Goal: Task Accomplishment & Management: Manage account settings

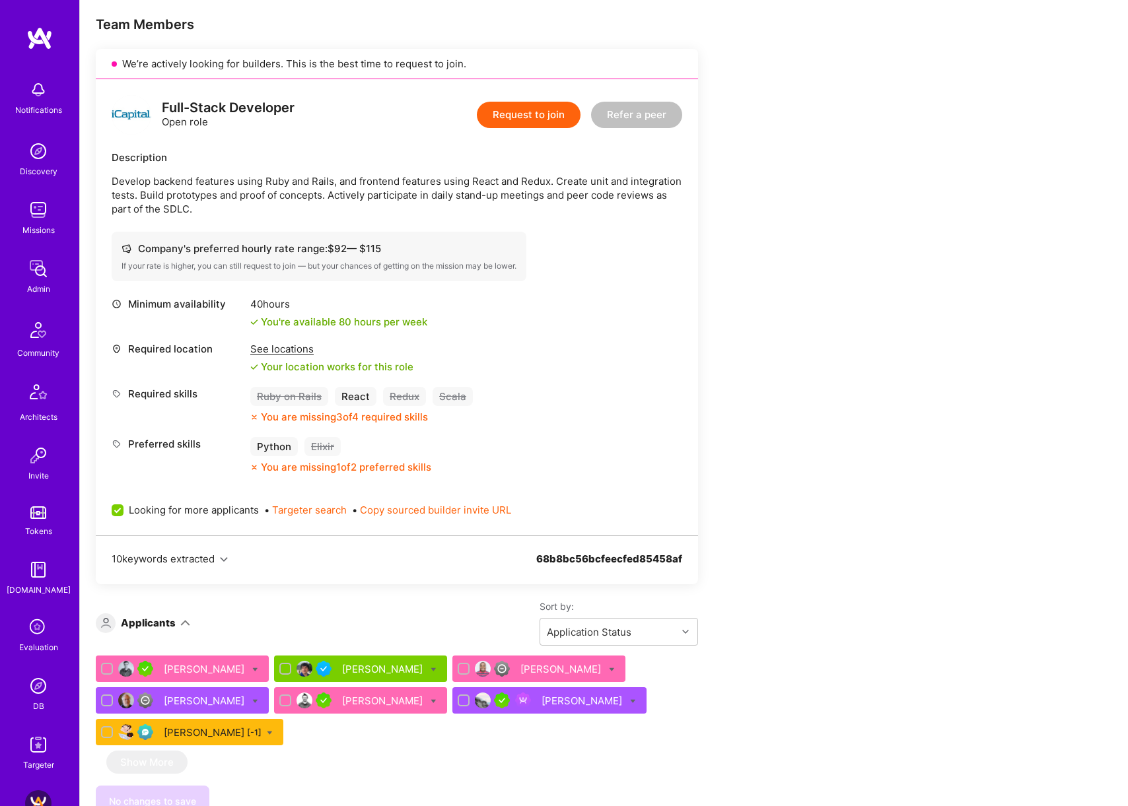
scroll to position [195, 0]
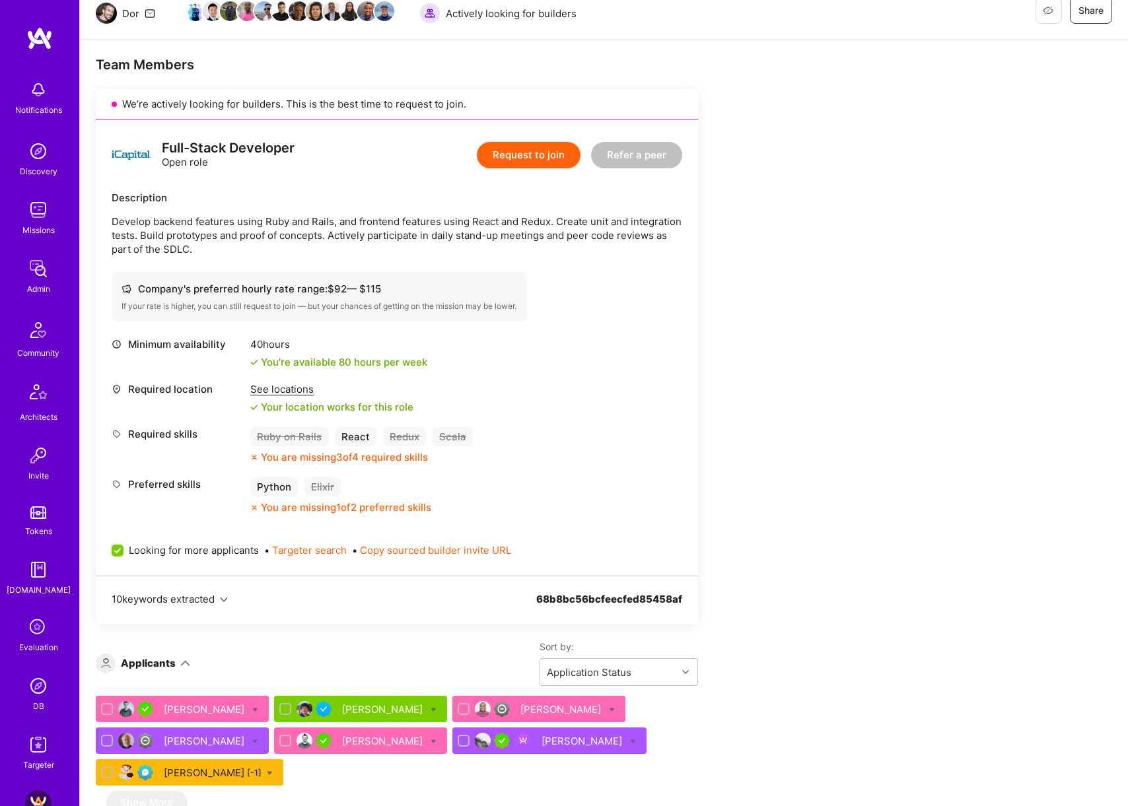
click at [275, 382] on div "See locations" at bounding box center [331, 389] width 163 height 14
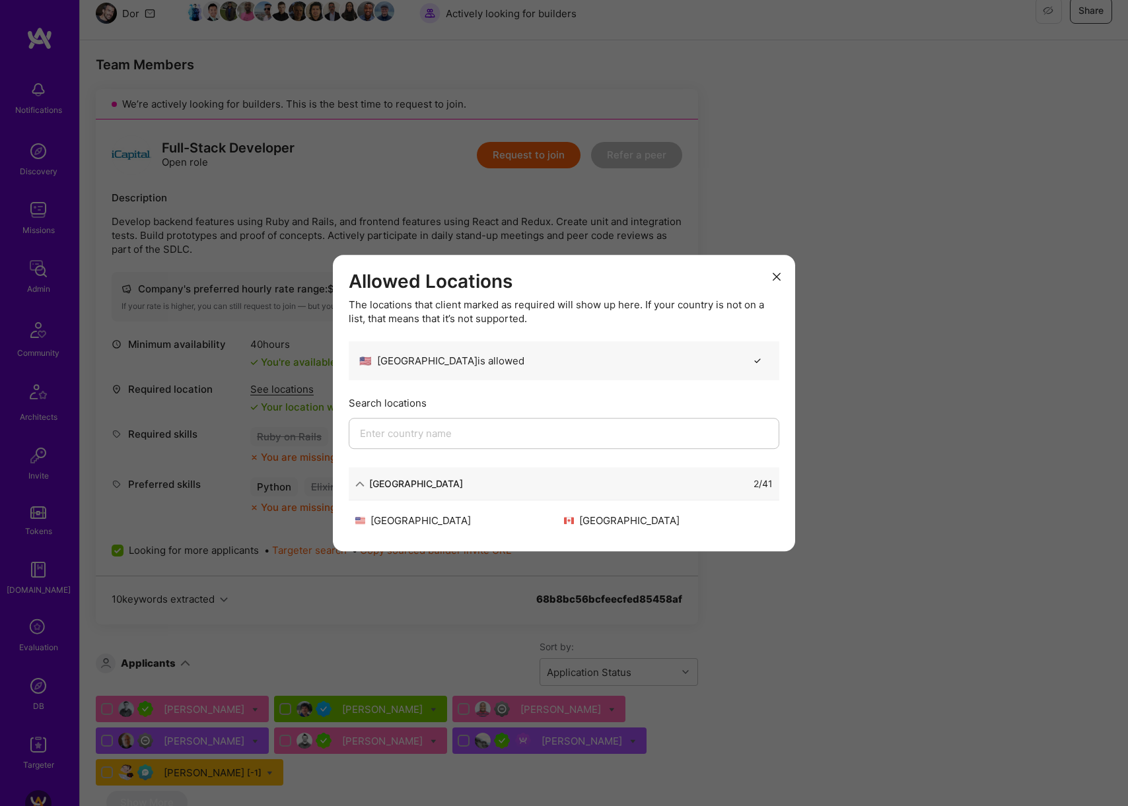
click at [909, 381] on div "Allowed Locations The locations that client marked as required will show up her…" at bounding box center [564, 403] width 1128 height 806
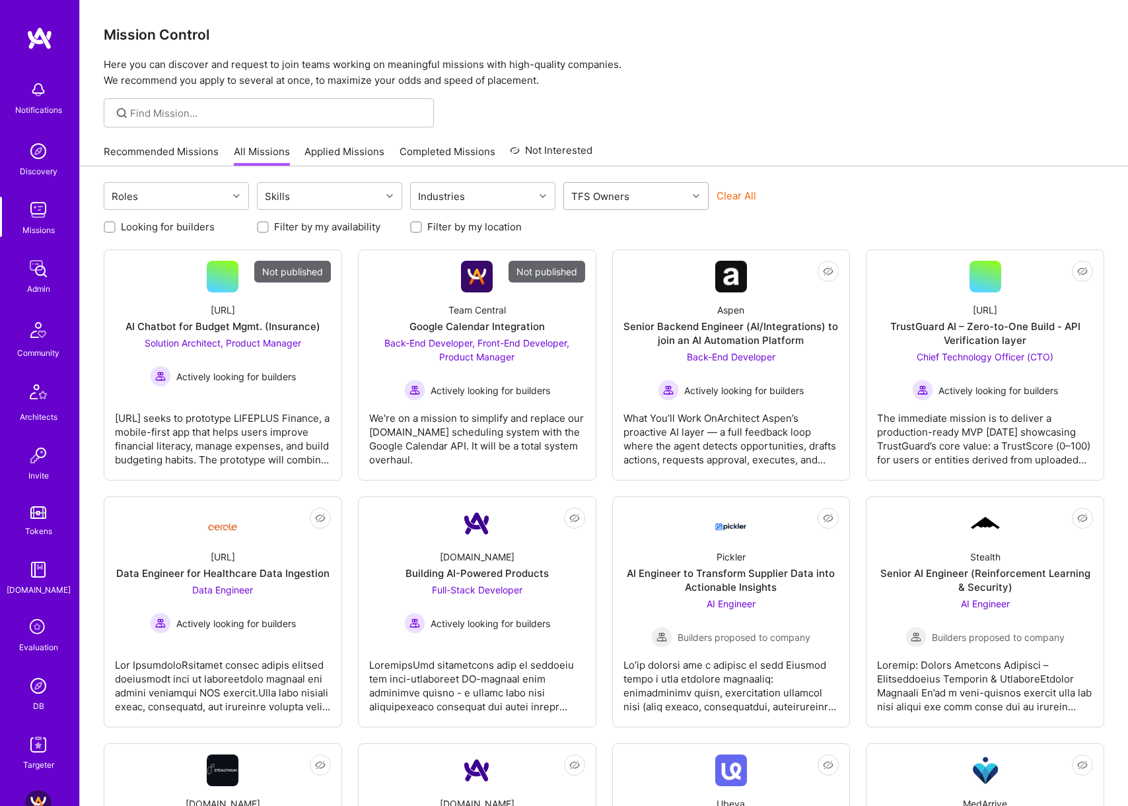
click at [628, 201] on div "TFS Owners" at bounding box center [600, 196] width 65 height 19
click at [621, 250] on div "Dor Groner" at bounding box center [635, 253] width 129 height 14
checkbox input "true"
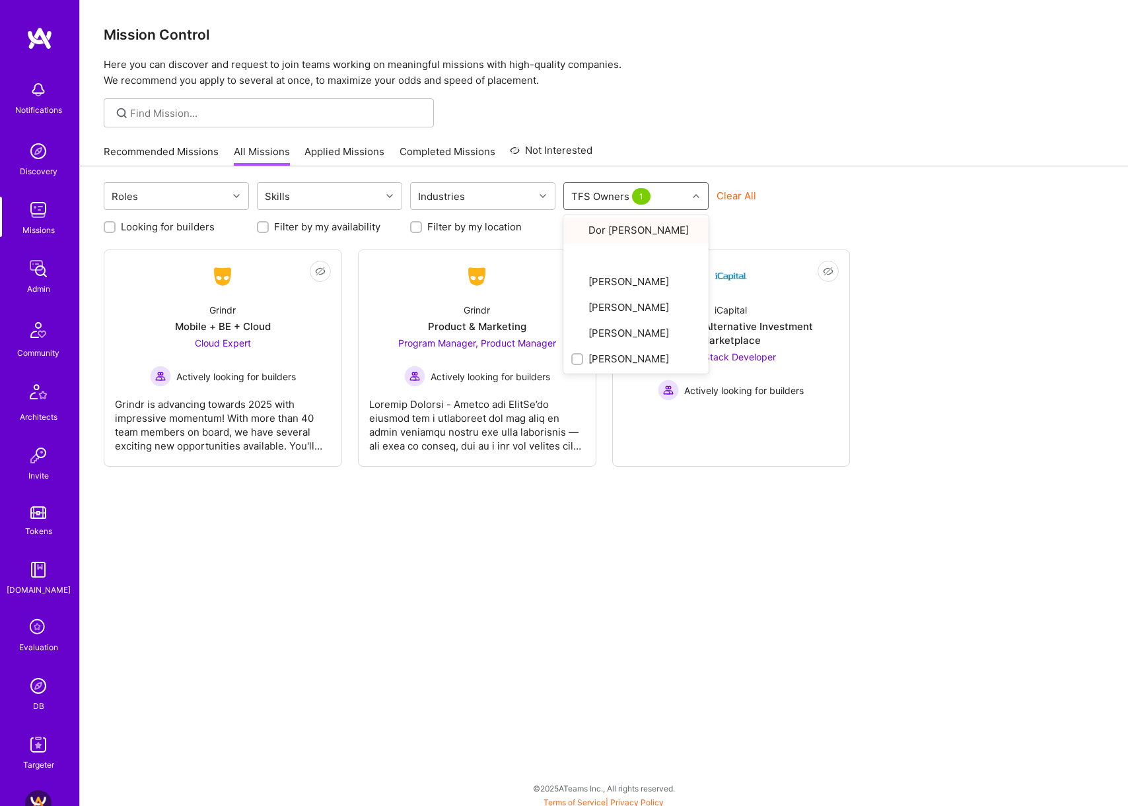
click at [787, 185] on div "Roles Skills Industries option Dor Groner, selected. option Dor Groner focused,…" at bounding box center [604, 197] width 1000 height 31
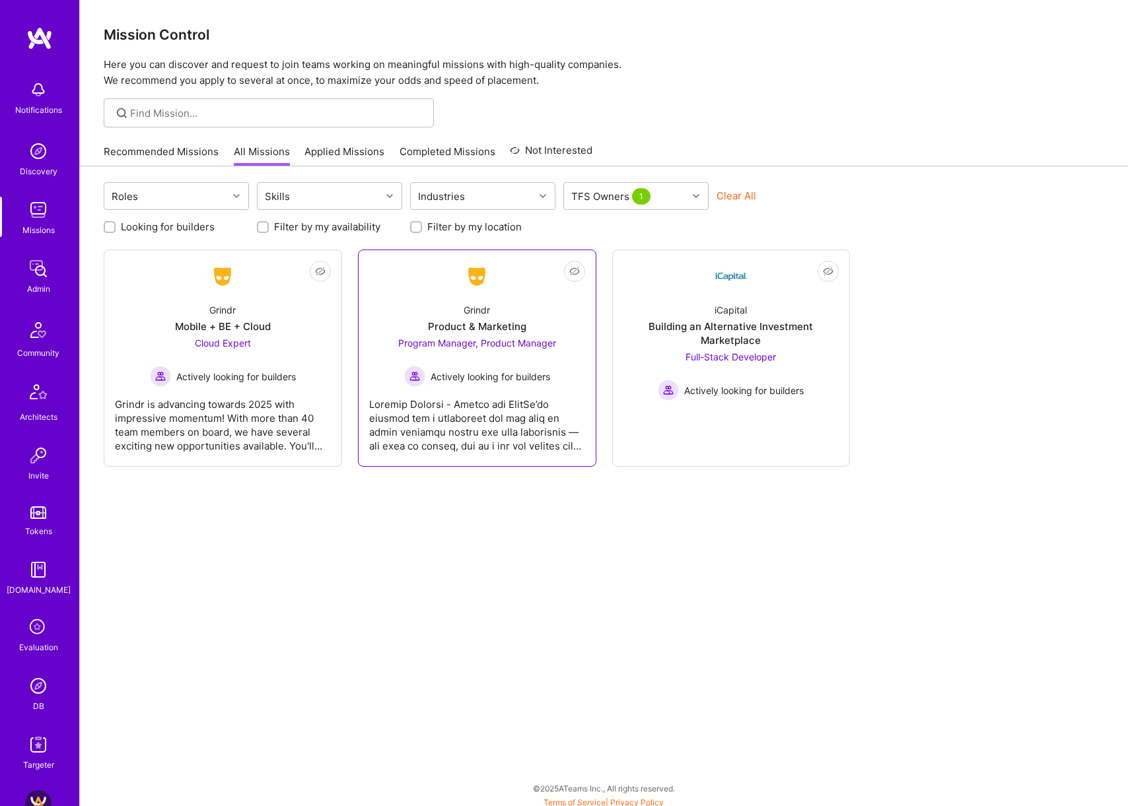
click at [456, 329] on div "Product & Marketing" at bounding box center [477, 327] width 98 height 14
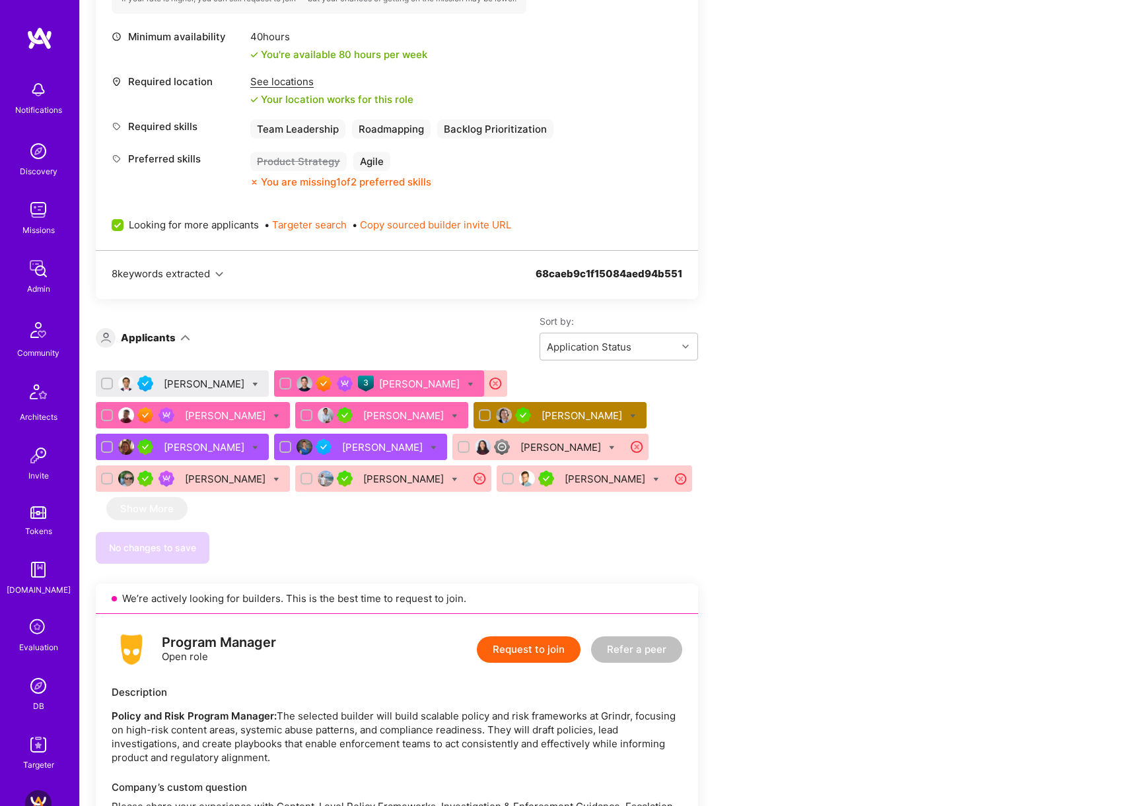
scroll to position [678, 0]
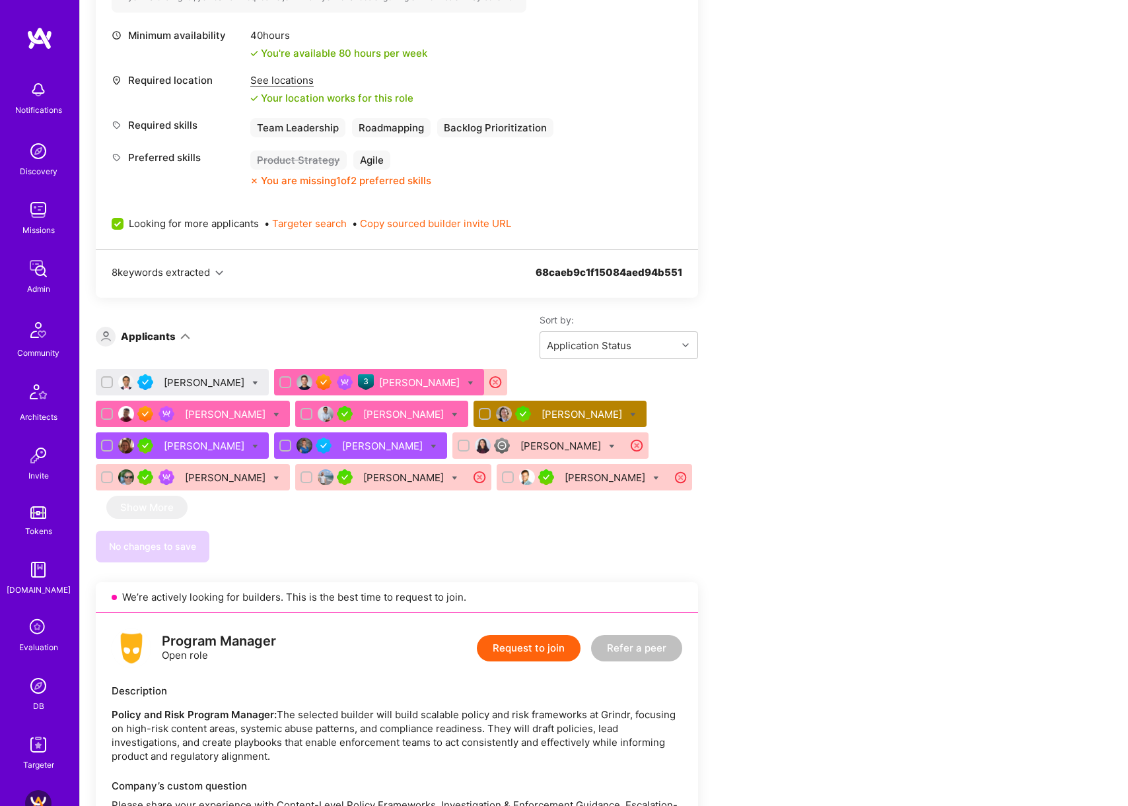
click at [252, 380] on icon at bounding box center [255, 383] width 6 height 6
checkbox input "true"
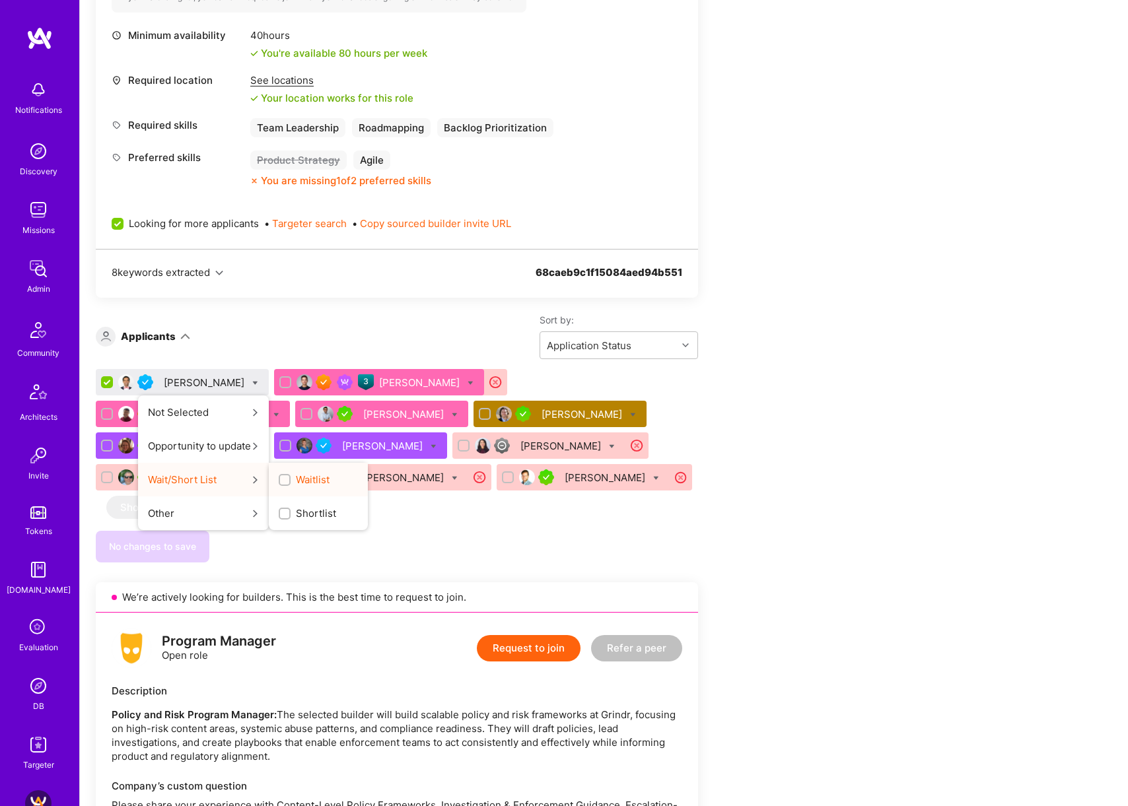
click at [279, 474] on div "button" at bounding box center [285, 480] width 12 height 12
click at [281, 476] on input "Waitlist" at bounding box center [285, 480] width 9 height 9
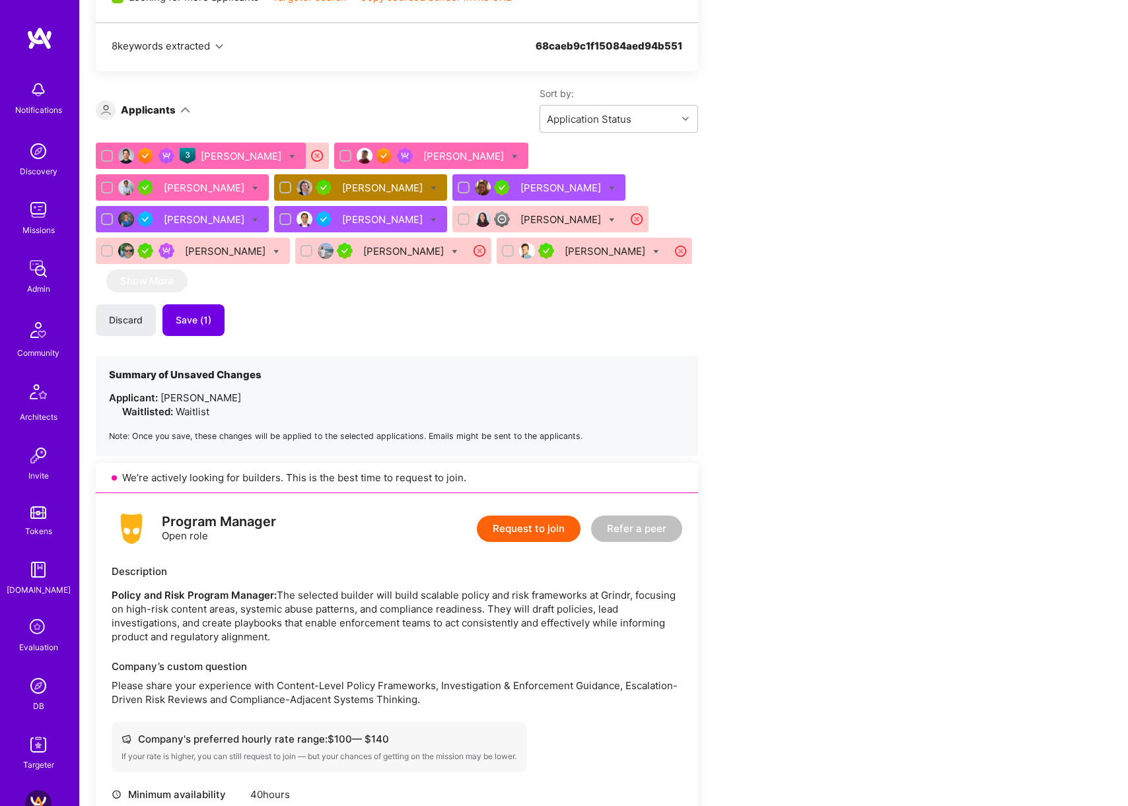
scroll to position [949, 0]
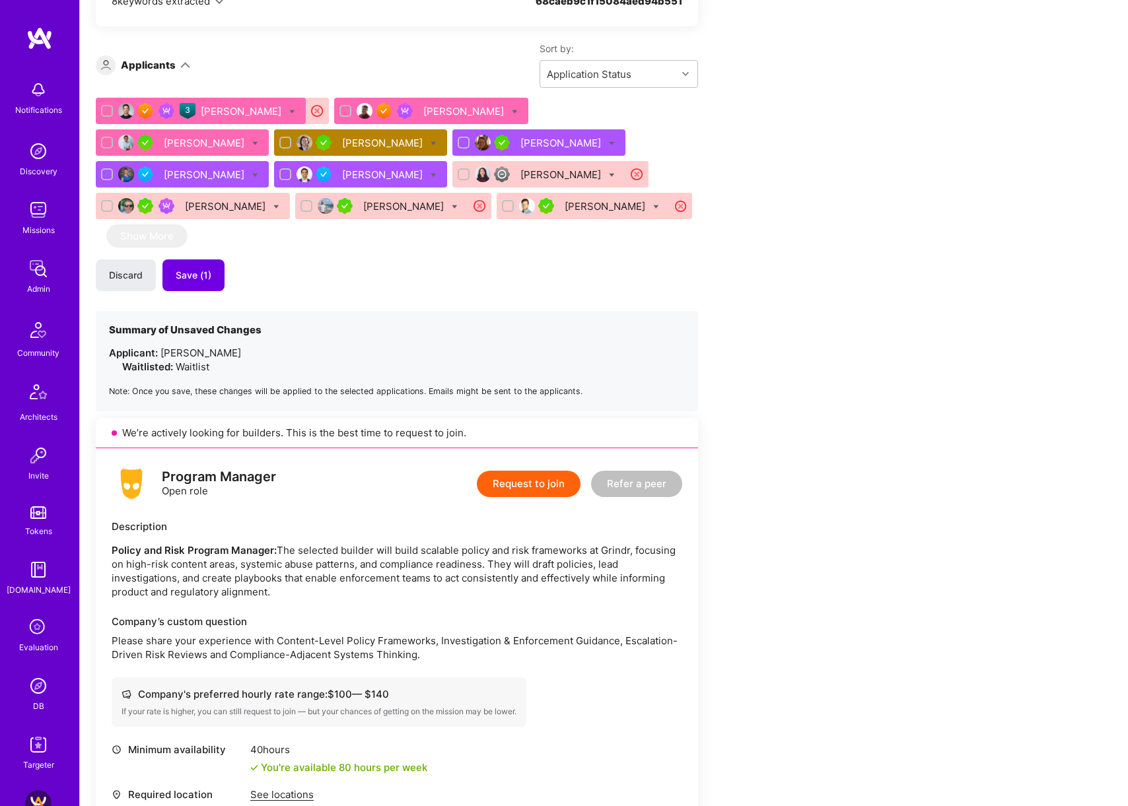
click at [431, 172] on icon at bounding box center [434, 175] width 6 height 6
checkbox input "true"
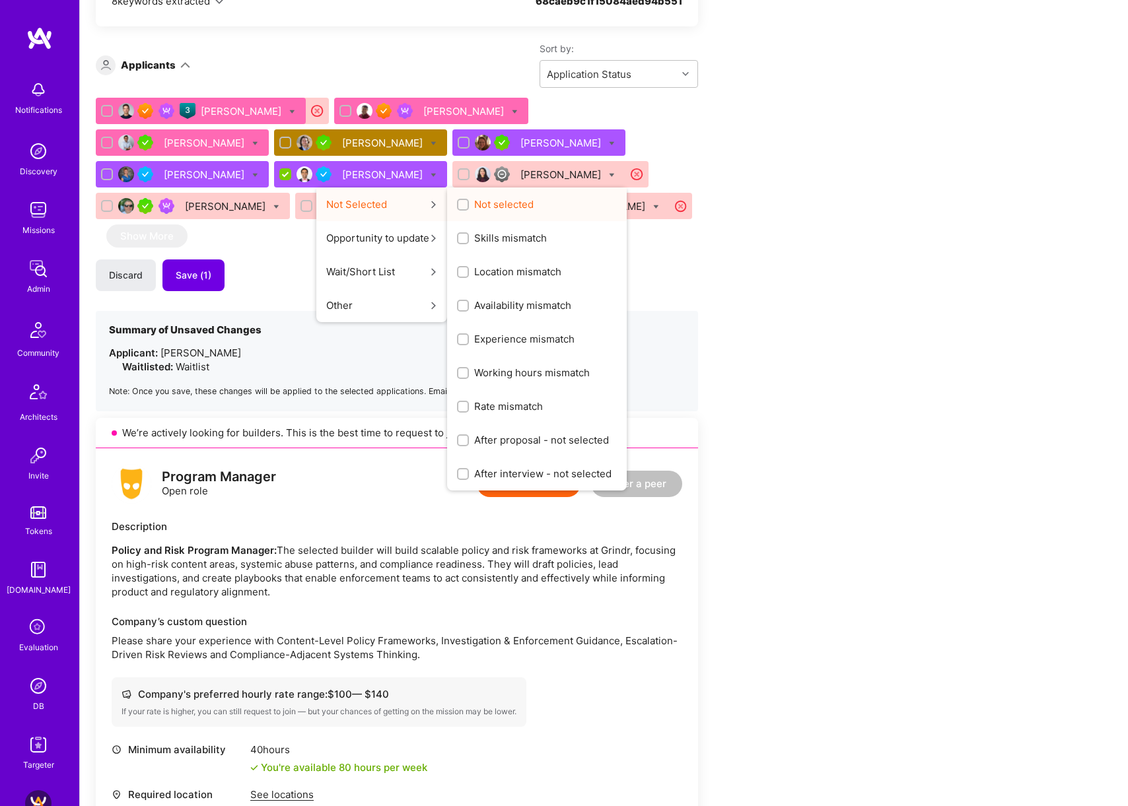
click at [457, 197] on label "Not selected" at bounding box center [495, 204] width 77 height 14
click at [460, 201] on input "Not selected" at bounding box center [464, 205] width 9 height 9
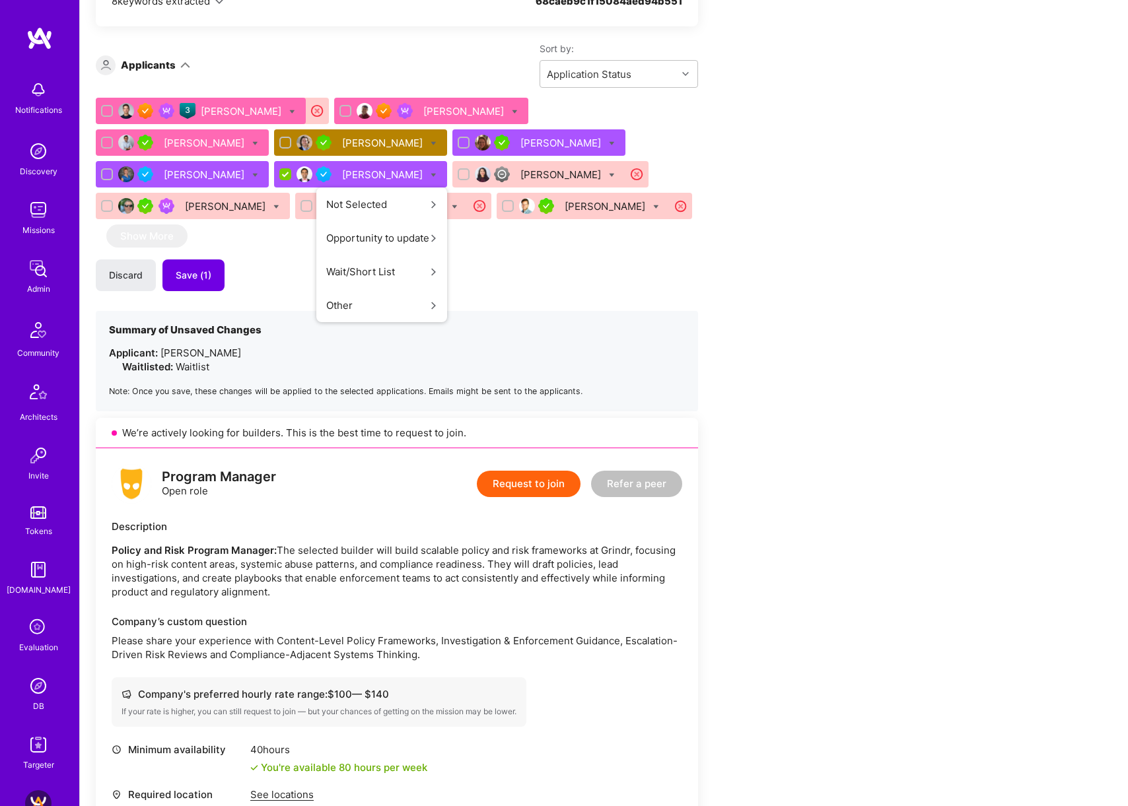
scroll to position [0, 0]
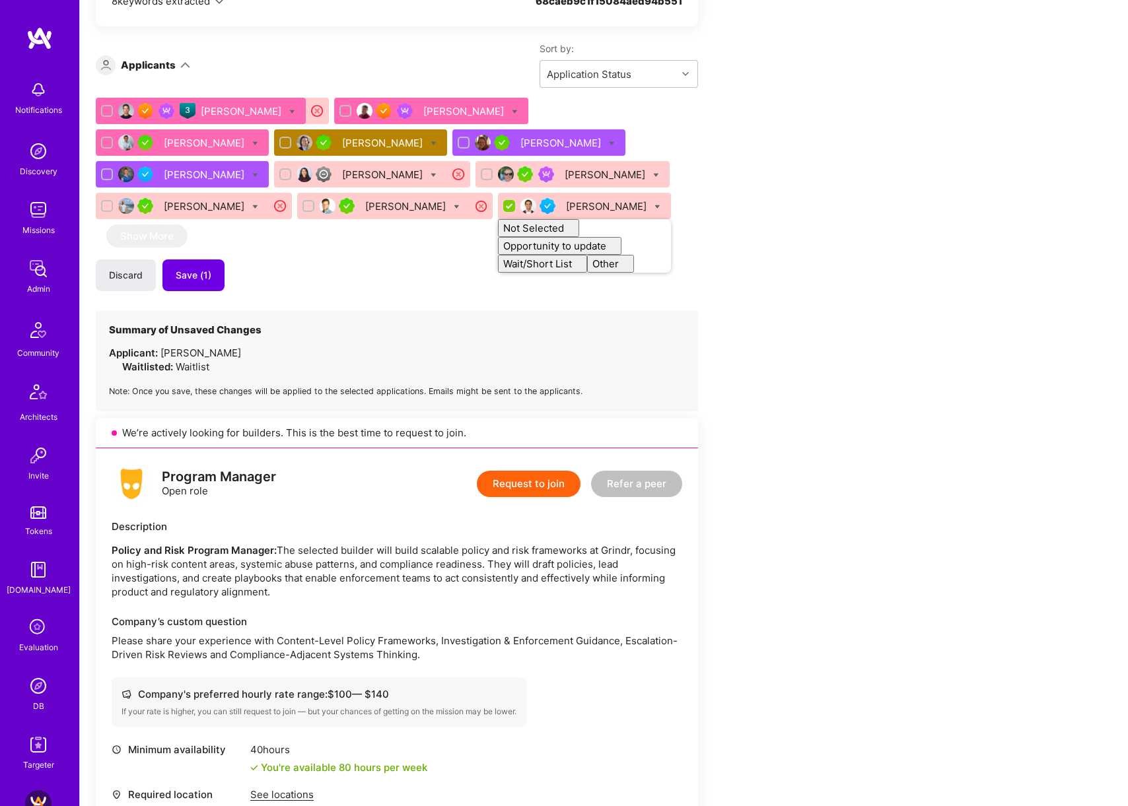
checkbox input "false"
drag, startPoint x: 798, startPoint y: 138, endPoint x: 790, endPoint y: 139, distance: 8.0
click at [211, 260] on button "Save (1)" at bounding box center [193, 276] width 62 height 32
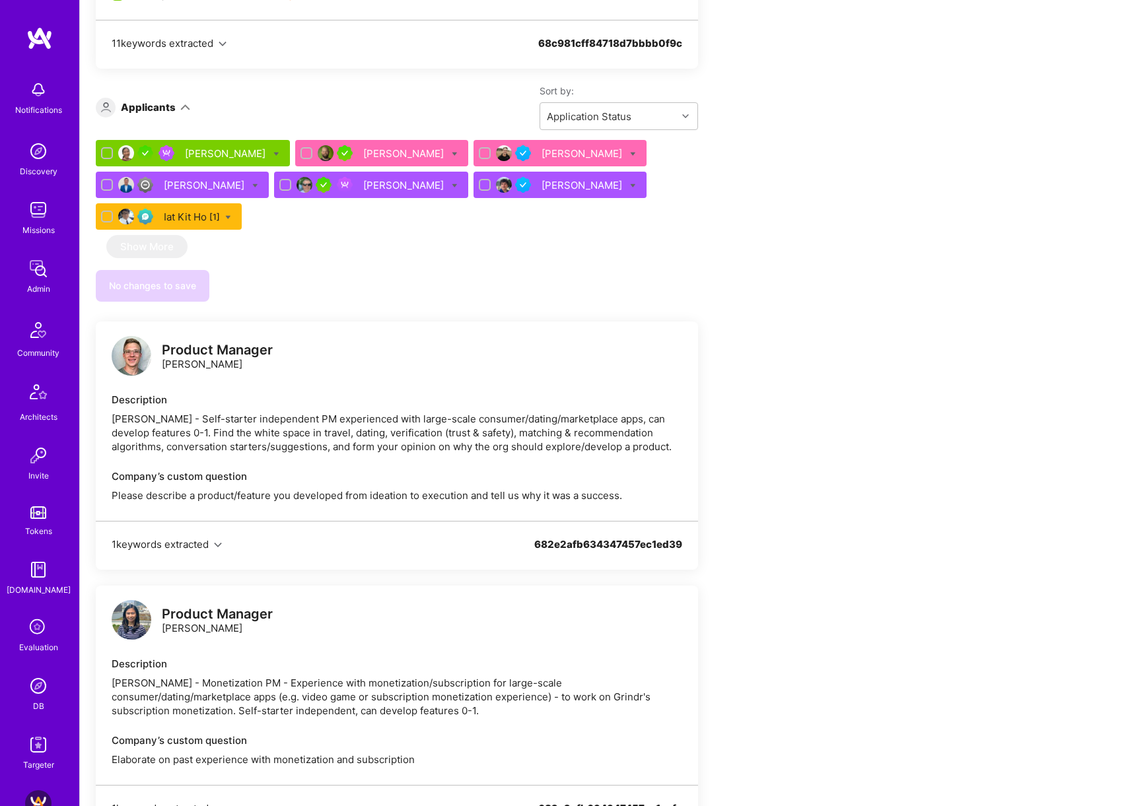
scroll to position [1791, 0]
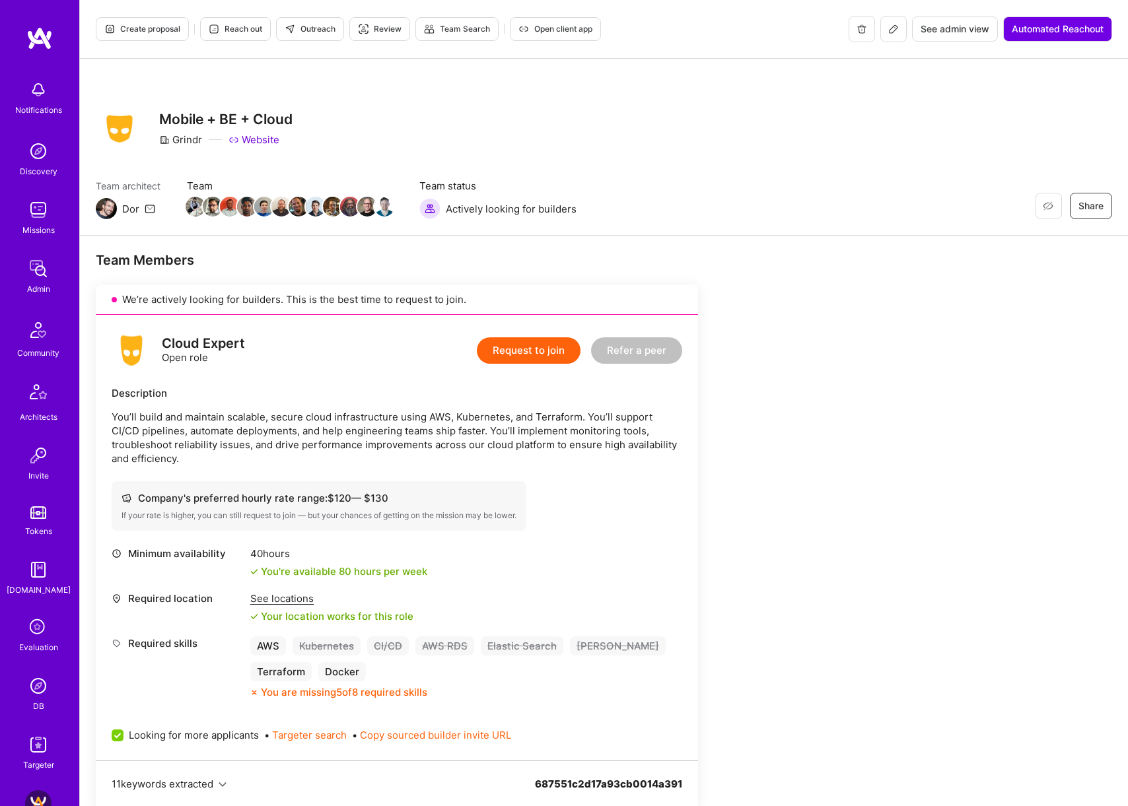
scroll to position [693, 0]
